Goal: Information Seeking & Learning: Learn about a topic

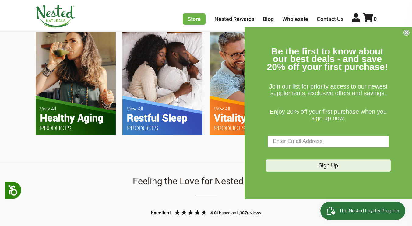
scroll to position [0, 107]
click at [407, 33] on circle "Close dialog" at bounding box center [407, 33] width 6 height 6
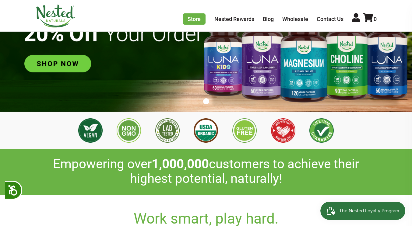
scroll to position [0, 321]
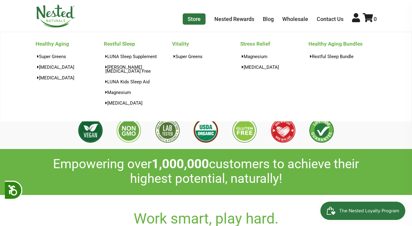
click at [197, 22] on link "Store" at bounding box center [194, 18] width 23 height 11
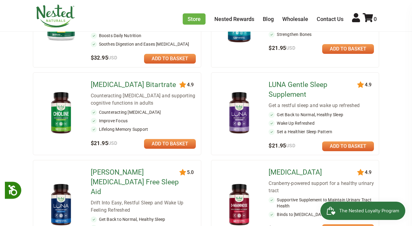
scroll to position [146, 0]
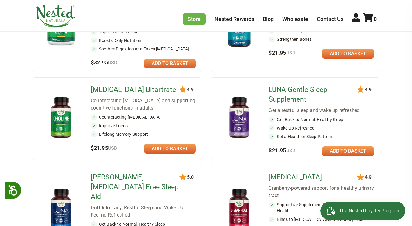
click at [62, 142] on img at bounding box center [61, 118] width 37 height 48
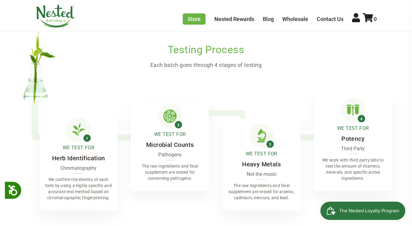
scroll to position [1009, 0]
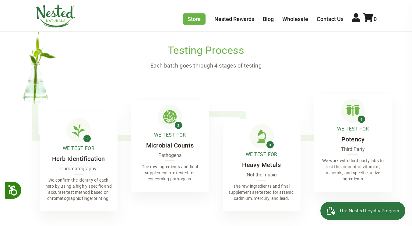
click at [277, 119] on div "We Test For Heavy Metals Not the music The raw ingredients and final supplement…" at bounding box center [262, 165] width 78 height 92
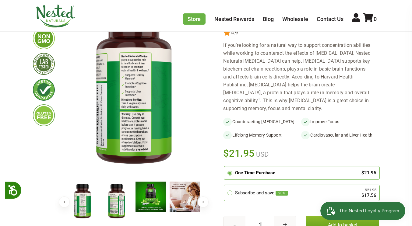
scroll to position [76, 0]
click at [64, 205] on button "Previous" at bounding box center [64, 202] width 11 height 11
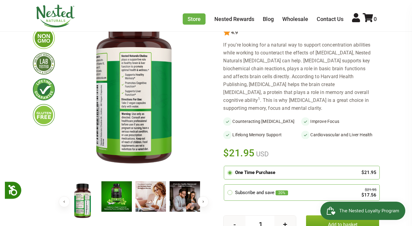
click at [66, 208] on button "Previous" at bounding box center [64, 202] width 11 height 11
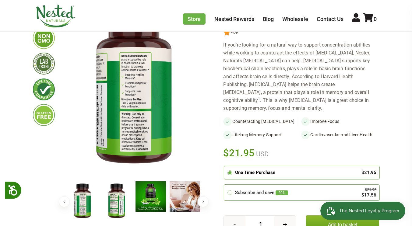
click at [69, 207] on button "Previous" at bounding box center [64, 202] width 11 height 11
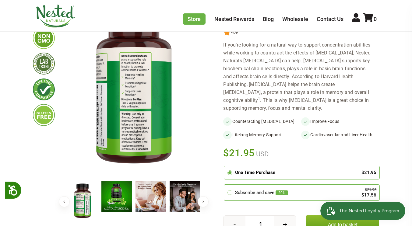
click at [70, 211] on img at bounding box center [82, 202] width 30 height 40
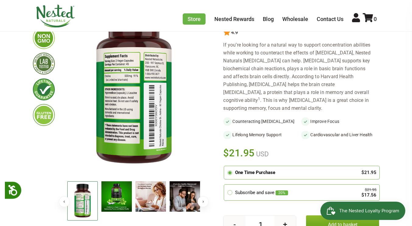
click at [69, 208] on button "Previous" at bounding box center [64, 202] width 11 height 11
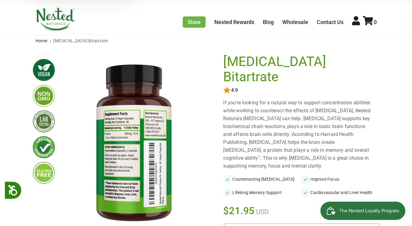
scroll to position [0, 0]
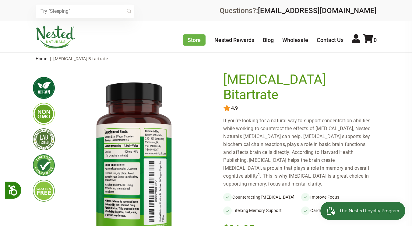
click at [296, 48] on div "Store Healthy Aging Super Greens [MEDICAL_DATA] [MEDICAL_DATA] Restful Sleep [P…" at bounding box center [206, 37] width 341 height 23
click at [295, 43] on link "Wholesale" at bounding box center [296, 40] width 26 height 6
